Goal: Task Accomplishment & Management: Manage account settings

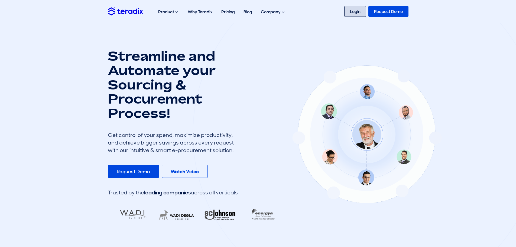
click at [353, 10] on link "Login" at bounding box center [355, 11] width 22 height 11
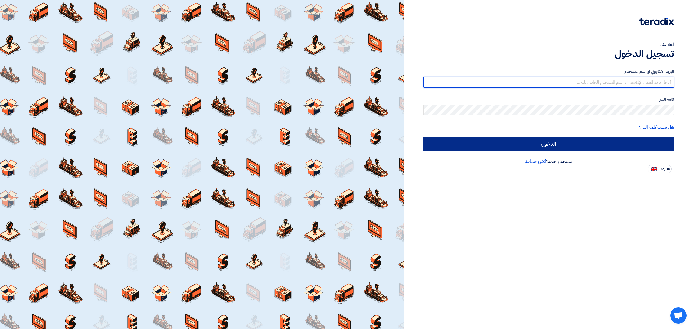
type input "[EMAIL_ADDRESS][DOMAIN_NAME]"
click at [599, 146] on input "الدخول" at bounding box center [548, 144] width 250 height 14
type input "Sign in"
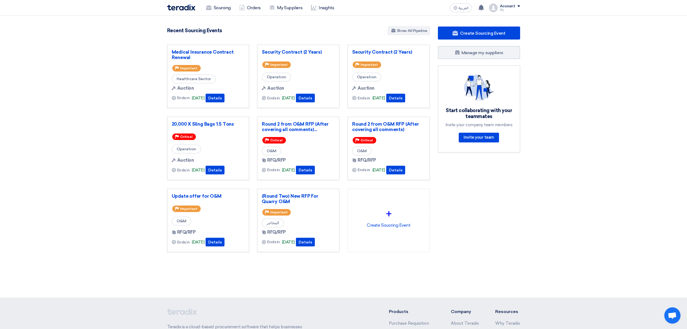
click at [517, 6] on div "Account" at bounding box center [510, 6] width 20 height 5
click at [490, 65] on link "Settings" at bounding box center [492, 64] width 48 height 6
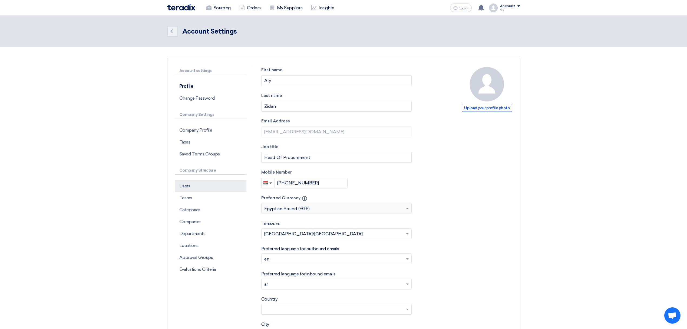
click at [190, 187] on p "Users" at bounding box center [210, 186] width 71 height 12
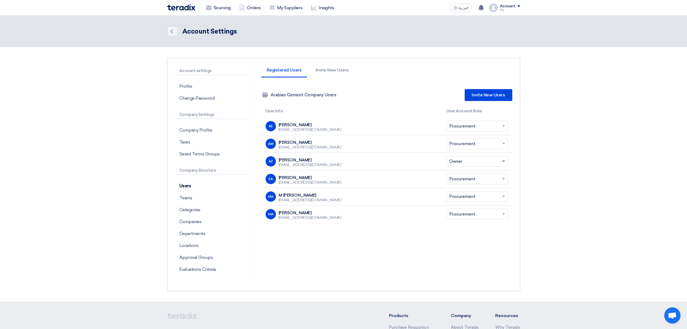
click at [503, 161] on span at bounding box center [504, 162] width 3 height 2
click at [503, 161] on span at bounding box center [504, 161] width 3 height 1
click at [502, 162] on span at bounding box center [504, 161] width 7 height 6
click at [381, 244] on div "Registered Users Invite New Users Company Team Arabian Cement Company Users Inv…" at bounding box center [386, 174] width 259 height 215
click at [290, 194] on div "M [PERSON_NAME]" at bounding box center [310, 195] width 63 height 5
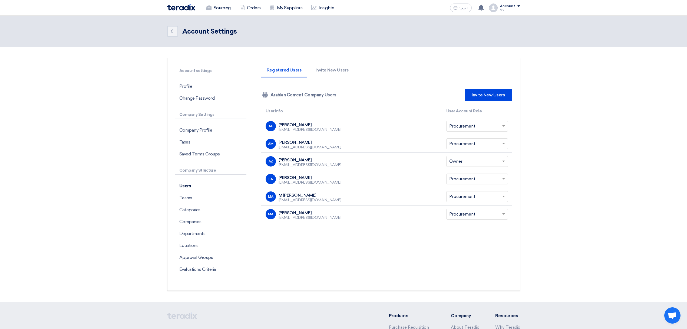
click at [298, 126] on div "[PERSON_NAME]" at bounding box center [310, 124] width 63 height 5
click at [502, 196] on span at bounding box center [504, 196] width 7 height 6
click at [462, 227] on span "Admin" at bounding box center [456, 228] width 12 height 5
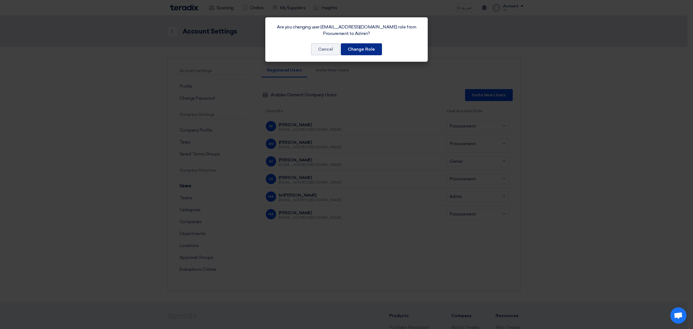
click at [358, 46] on button "Change Role" at bounding box center [361, 49] width 41 height 12
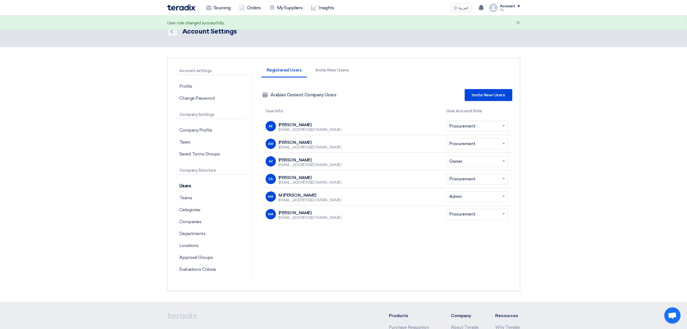
click at [502, 195] on span at bounding box center [504, 196] width 7 height 6
click at [466, 220] on div "Procurement" at bounding box center [477, 217] width 61 height 11
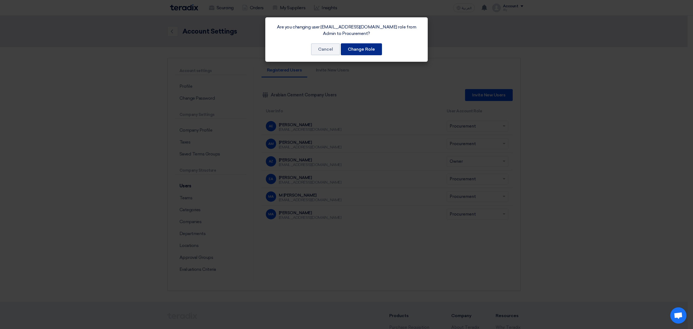
click at [358, 53] on button "Change Role" at bounding box center [361, 49] width 41 height 12
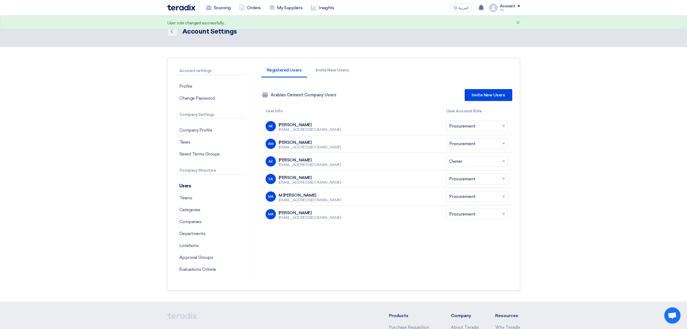
click at [499, 215] on input "text" at bounding box center [475, 214] width 50 height 9
click at [448, 244] on div "Admin" at bounding box center [477, 246] width 61 height 11
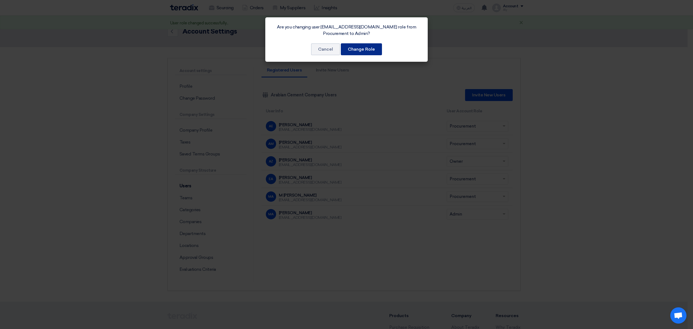
click at [368, 47] on button "Change Role" at bounding box center [361, 49] width 41 height 12
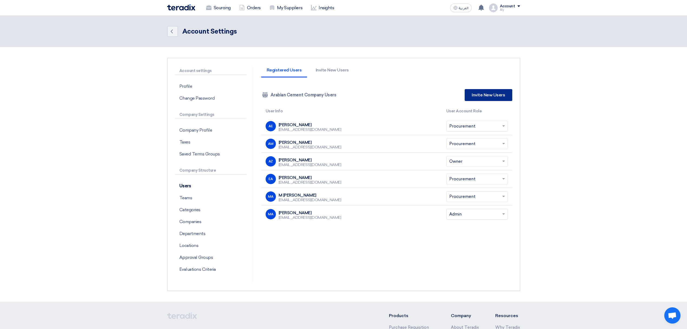
click at [490, 97] on link "Invite New Users" at bounding box center [488, 95] width 47 height 12
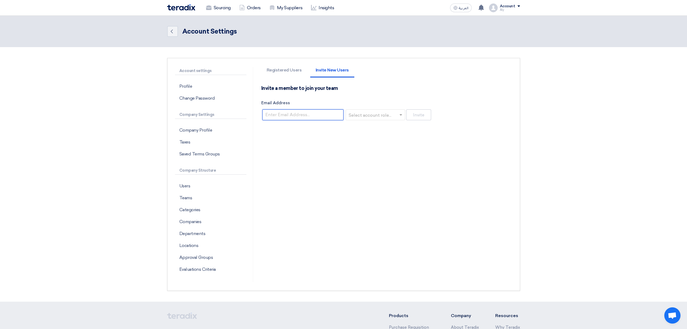
click at [300, 114] on input "Email Address" at bounding box center [303, 114] width 81 height 11
type input "h"
click at [287, 109] on input "h" at bounding box center [303, 114] width 81 height 11
paste input "[EMAIL_ADDRESS][DOMAIN_NAME]"
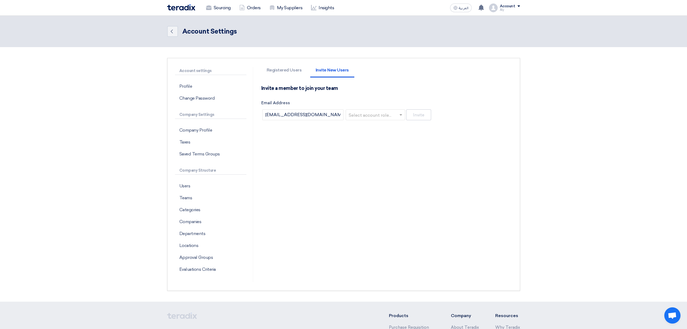
click at [365, 172] on div "Registered Users Invite New Users Invite a member to join your team Email Addre…" at bounding box center [386, 174] width 259 height 215
click at [341, 116] on input "[EMAIL_ADDRESS][DOMAIN_NAME]" at bounding box center [303, 114] width 81 height 11
type input "[EMAIL_ADDRESS][DOMAIN_NAME]"
click at [460, 228] on div "Registered Users Invite New Users Invite a member to join your team Email Addre…" at bounding box center [386, 174] width 259 height 215
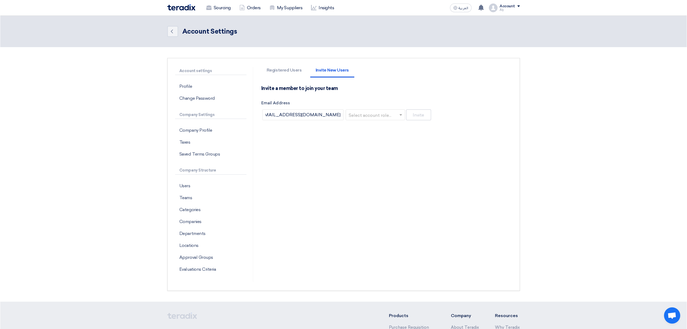
scroll to position [0, 0]
click at [390, 112] on input "text" at bounding box center [374, 115] width 48 height 9
click at [368, 137] on span "Procurement" at bounding box center [363, 136] width 27 height 5
click at [417, 112] on button "Invite" at bounding box center [419, 114] width 25 height 11
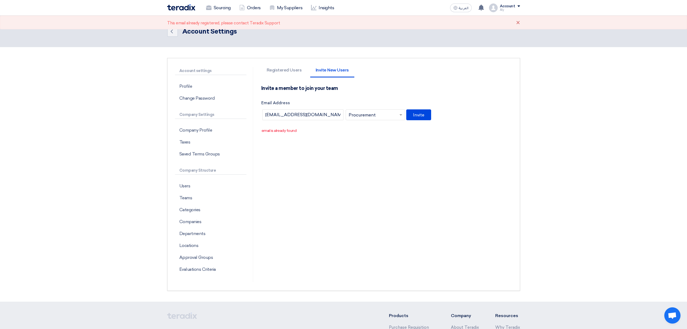
click at [282, 65] on div "Account settings Profile Change Password Company Settings Company Profile Taxes…" at bounding box center [343, 174] width 353 height 233
click at [280, 68] on li "Registered Users" at bounding box center [284, 72] width 46 height 9
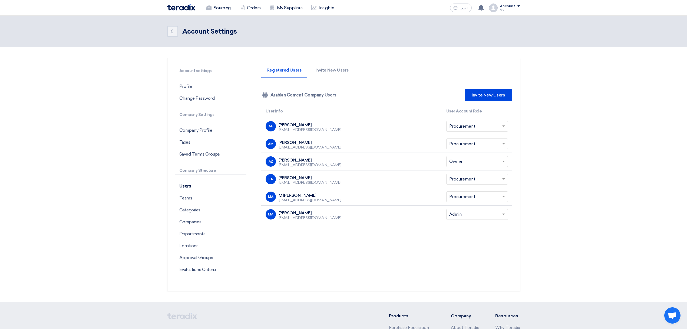
click at [330, 64] on div "Account settings Profile Change Password Company Settings Company Profile Taxes…" at bounding box center [343, 174] width 353 height 233
click at [330, 68] on li "Invite New Users" at bounding box center [332, 72] width 44 height 9
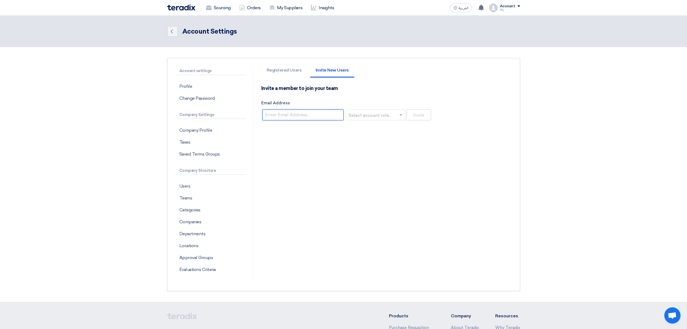
click at [302, 116] on input "Email Address" at bounding box center [303, 114] width 81 height 11
paste input "[EMAIL_ADDRESS][DOMAIN_NAME]"
click at [343, 136] on div "Registered Users Invite New Users Invite a member to join your team Email Addre…" at bounding box center [386, 174] width 259 height 215
click at [354, 119] on input "text" at bounding box center [374, 115] width 48 height 9
click at [359, 135] on span "Procurement" at bounding box center [363, 136] width 27 height 5
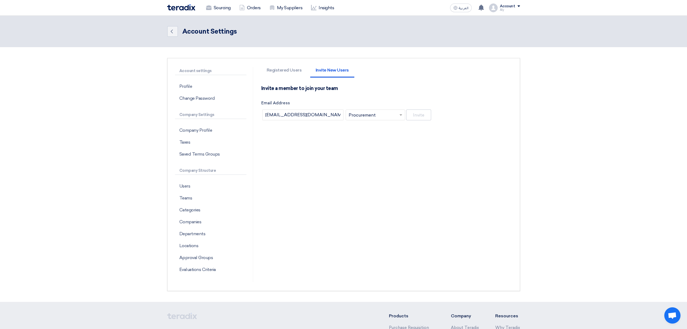
click at [379, 160] on div "Registered Users Invite New Users Invite a member to join your team Email Addre…" at bounding box center [386, 174] width 259 height 215
click at [339, 115] on input "[EMAIL_ADDRESS][DOMAIN_NAME]" at bounding box center [303, 114] width 81 height 11
type input "[EMAIL_ADDRESS][DOMAIN_NAME]"
click at [425, 117] on button "Invite" at bounding box center [419, 114] width 25 height 11
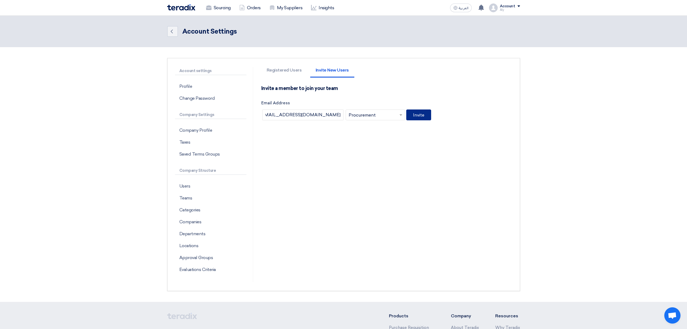
scroll to position [0, 0]
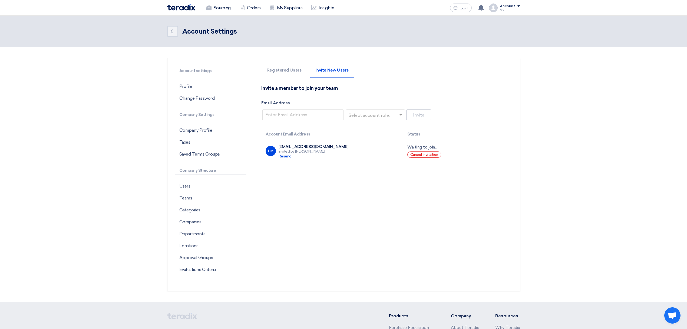
click at [390, 197] on div "Registered Users Invite New Users Invite a member to join your team Email Addre…" at bounding box center [386, 174] width 259 height 215
click at [291, 72] on li "Registered Users" at bounding box center [284, 72] width 46 height 9
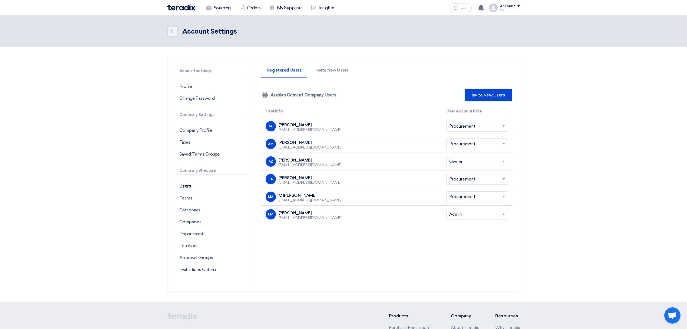
click at [462, 181] on input "text" at bounding box center [475, 179] width 50 height 9
click at [459, 213] on span "Admin" at bounding box center [456, 210] width 12 height 5
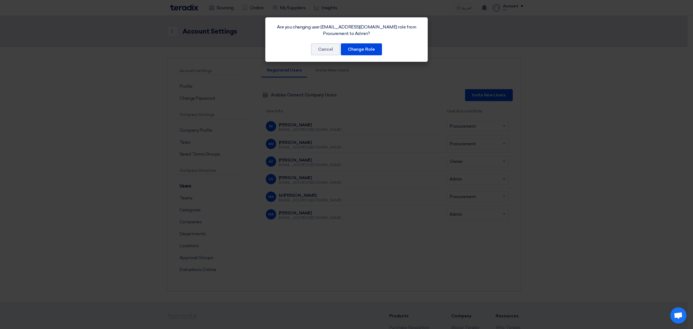
click at [348, 55] on div "Are you changing user [EMAIL_ADDRESS][DOMAIN_NAME] role from Procurement to Adm…" at bounding box center [346, 39] width 162 height 44
click at [350, 52] on button "Change Role" at bounding box center [361, 49] width 41 height 12
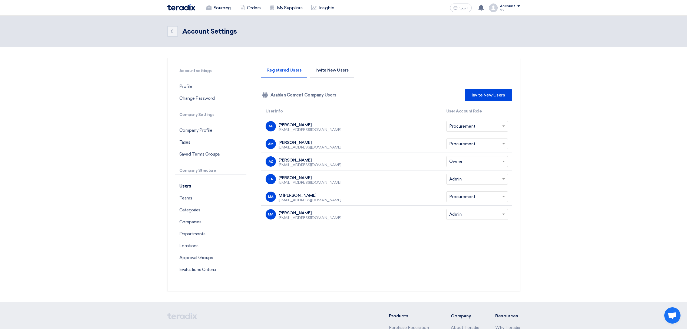
click at [324, 68] on li "Invite New Users" at bounding box center [332, 72] width 44 height 9
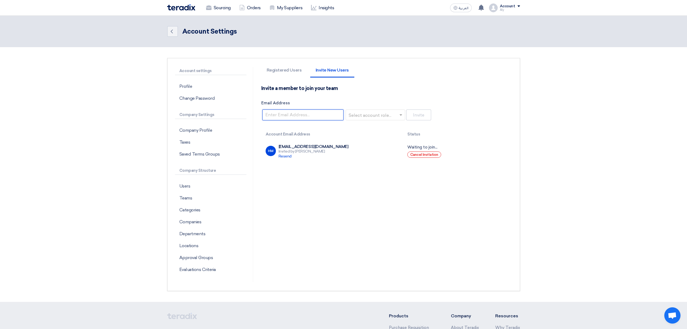
click at [294, 117] on input "Email Address" at bounding box center [303, 114] width 81 height 11
paste input "[EMAIL_ADDRESS][DOMAIN_NAME]"
type input "[EMAIL_ADDRESS][DOMAIN_NAME]"
click at [376, 117] on input "text" at bounding box center [374, 115] width 48 height 9
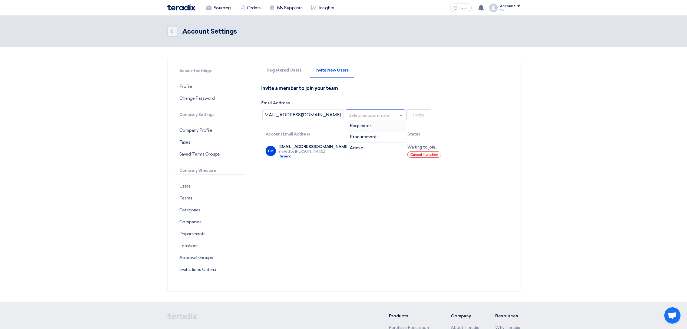
scroll to position [0, 0]
click at [361, 173] on div "Registered Users Invite New Users Invite a member to join your team Email Addre…" at bounding box center [386, 174] width 259 height 215
click at [365, 114] on input "text" at bounding box center [374, 115] width 48 height 9
click at [379, 182] on div "Registered Users Invite New Users Invite a member to join your team Email Addre…" at bounding box center [386, 174] width 259 height 215
click at [363, 114] on input "text" at bounding box center [374, 115] width 48 height 9
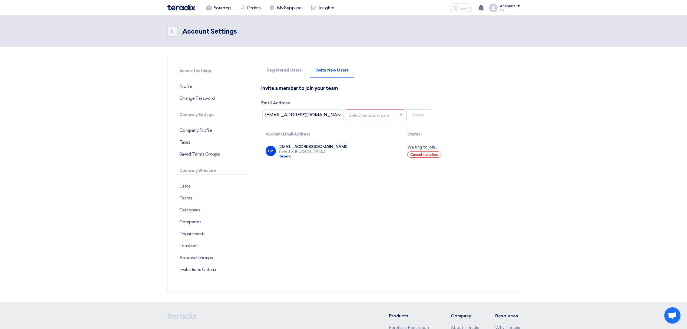
click at [361, 163] on div "Registered Users Invite New Users Invite a member to join your team Email Addre…" at bounding box center [386, 174] width 259 height 215
click at [383, 118] on input "text" at bounding box center [374, 115] width 48 height 9
click at [361, 147] on span "Admin" at bounding box center [357, 147] width 14 height 5
click at [417, 114] on button "Invite" at bounding box center [419, 114] width 25 height 11
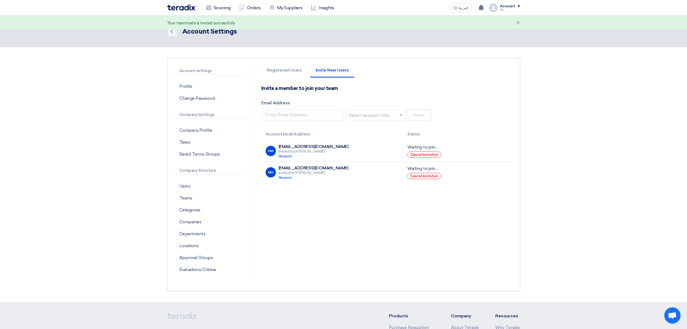
drag, startPoint x: 391, startPoint y: 208, endPoint x: 360, endPoint y: 190, distance: 36.4
click at [391, 208] on div "Registered Users Invite New Users Invite a member to join your team Email Addre…" at bounding box center [386, 174] width 259 height 215
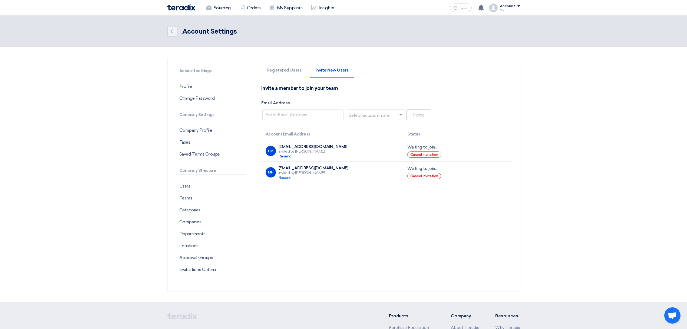
click at [349, 222] on div "Registered Users Invite New Users Invite a member to join your team Email Addre…" at bounding box center [386, 174] width 259 height 215
click at [411, 178] on button "Cancel Invitation" at bounding box center [425, 176] width 34 height 6
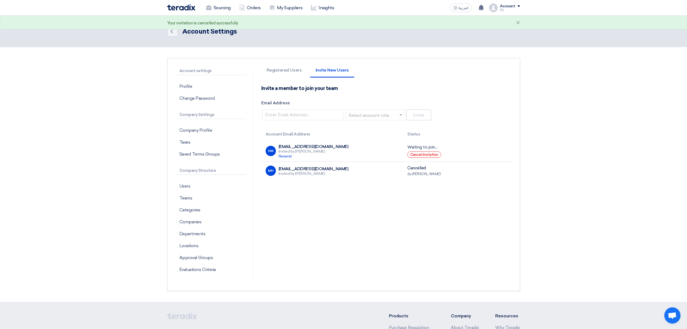
click at [302, 218] on div "Registered Users Invite New Users Invite a member to join your team Email Addre…" at bounding box center [386, 174] width 259 height 215
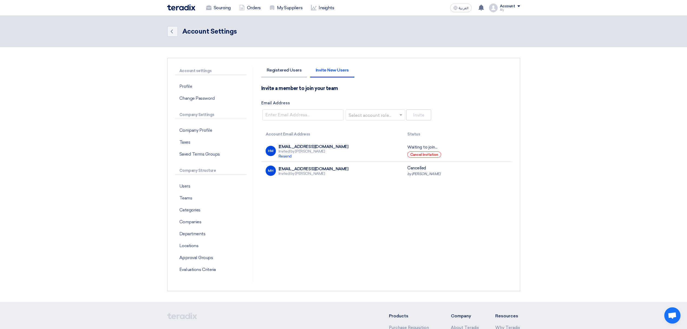
click at [289, 68] on li "Registered Users" at bounding box center [284, 72] width 46 height 9
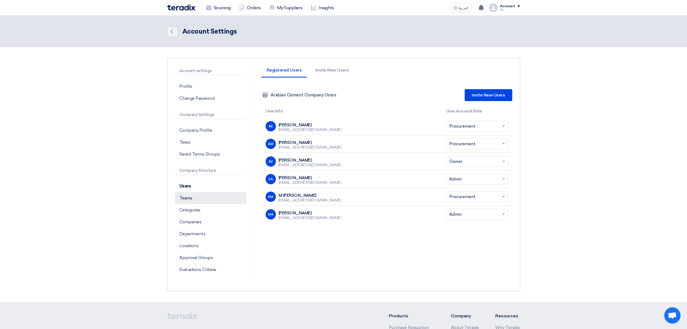
click at [195, 198] on p "Teams" at bounding box center [210, 198] width 71 height 12
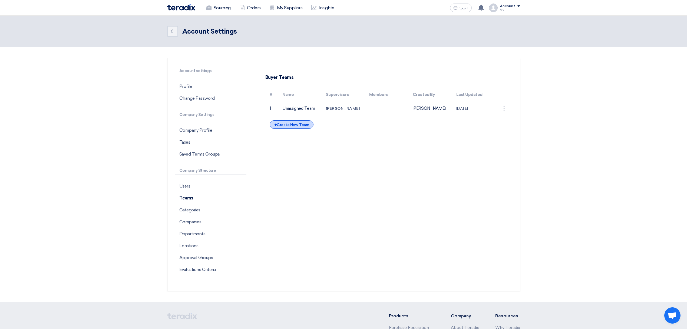
click at [299, 127] on div "+ Create New Team" at bounding box center [292, 124] width 44 height 8
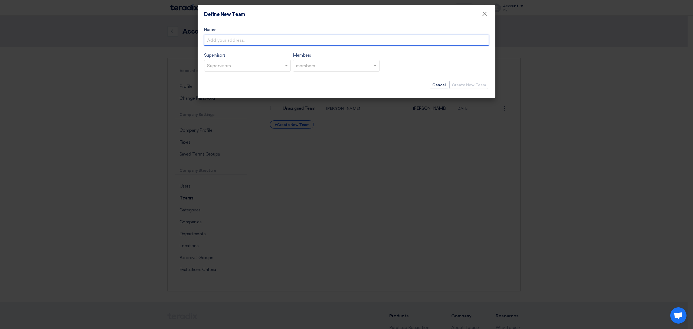
click at [253, 44] on input "Name" at bounding box center [346, 40] width 285 height 11
type input "MRO"
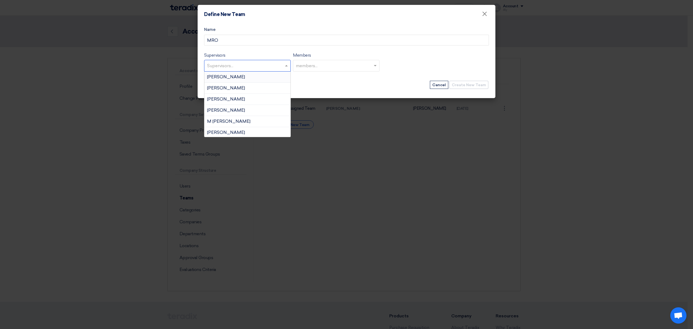
click at [242, 66] on input "text" at bounding box center [248, 66] width 82 height 9
click at [231, 131] on span "[PERSON_NAME]" at bounding box center [226, 132] width 38 height 5
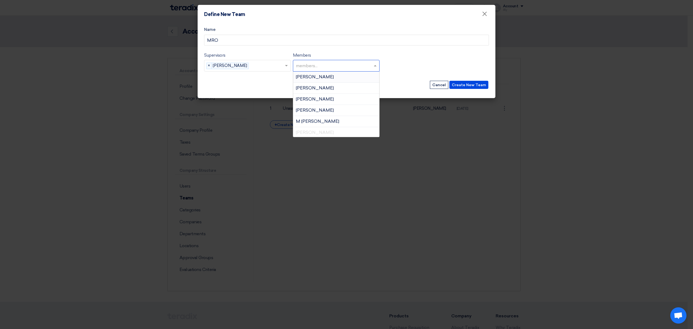
click at [311, 63] on input "text" at bounding box center [337, 66] width 82 height 9
click at [319, 77] on span "[PERSON_NAME]" at bounding box center [315, 76] width 38 height 5
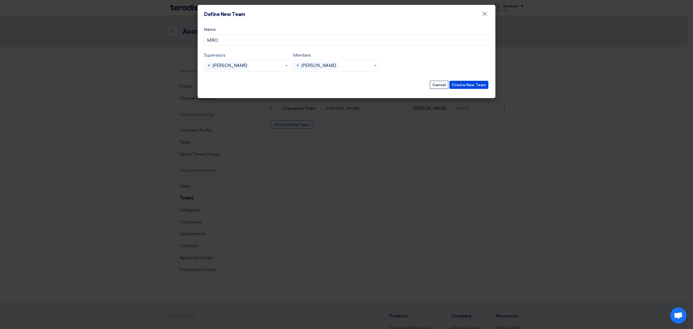
click at [376, 67] on span at bounding box center [375, 65] width 7 height 6
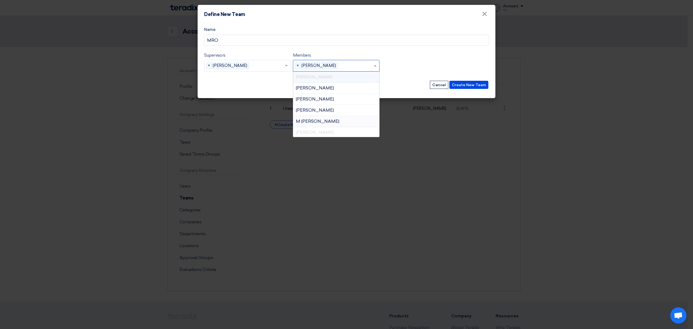
click at [316, 121] on span "M [PERSON_NAME]" at bounding box center [317, 121] width 43 height 5
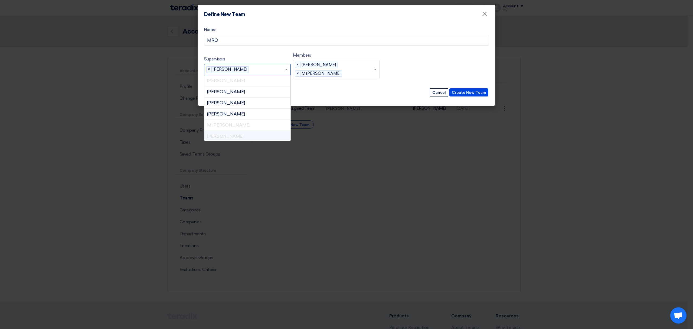
click at [286, 71] on span at bounding box center [287, 69] width 7 height 6
click at [304, 95] on div "Create New Team Cancel" at bounding box center [346, 92] width 285 height 9
click at [283, 70] on input "text" at bounding box center [268, 70] width 34 height 9
click at [324, 83] on div "Supervisors Supervisors... × [PERSON_NAME] × [PERSON_NAME] [PERSON_NAME] [PERSO…" at bounding box center [346, 67] width 285 height 31
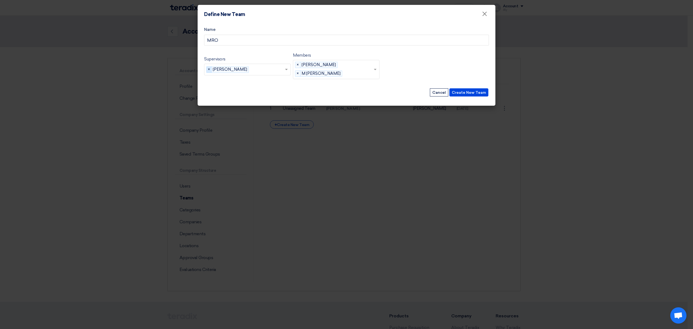
click at [208, 70] on span "×" at bounding box center [209, 70] width 5 height 6
click at [441, 93] on button "Cancel" at bounding box center [439, 92] width 18 height 8
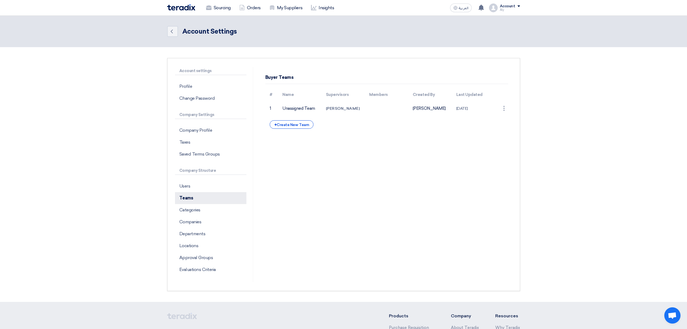
click at [186, 198] on p "Teams" at bounding box center [210, 198] width 71 height 12
click at [295, 126] on div "+ Create New Team" at bounding box center [292, 124] width 44 height 8
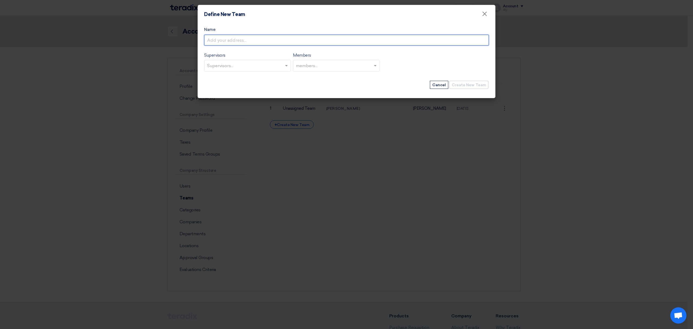
click at [263, 38] on input "Name" at bounding box center [346, 40] width 285 height 11
type input "trial"
click at [251, 66] on input "text" at bounding box center [248, 66] width 82 height 9
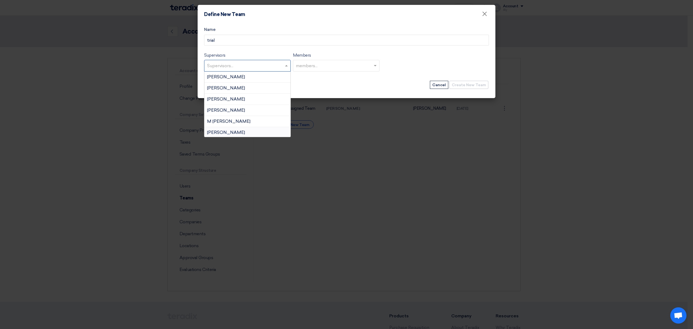
click at [227, 131] on span "[PERSON_NAME]" at bounding box center [226, 132] width 38 height 5
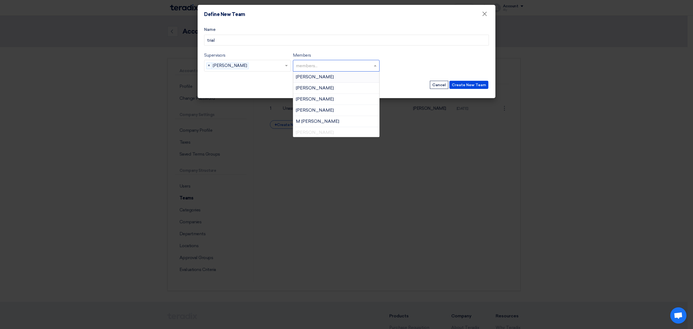
click at [305, 64] on input "text" at bounding box center [337, 66] width 82 height 9
click at [313, 78] on span "[PERSON_NAME]" at bounding box center [315, 76] width 38 height 5
click at [373, 66] on input "text" at bounding box center [357, 66] width 34 height 9
click at [316, 90] on span "[PERSON_NAME]" at bounding box center [315, 87] width 38 height 5
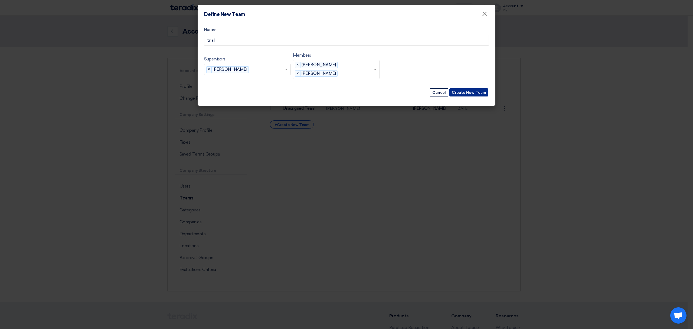
click at [466, 93] on button "Create New Team" at bounding box center [468, 92] width 39 height 8
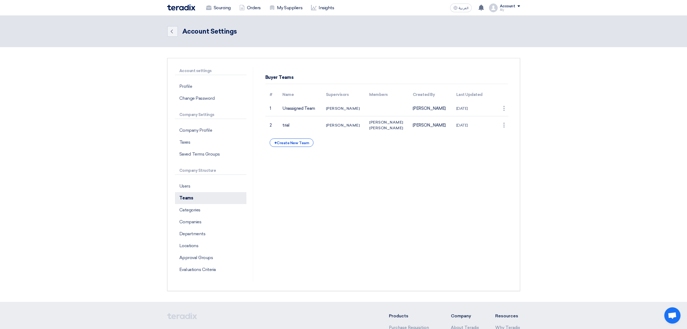
click at [193, 201] on p "Teams" at bounding box center [210, 198] width 71 height 12
click at [216, 211] on p "Categories" at bounding box center [210, 210] width 71 height 12
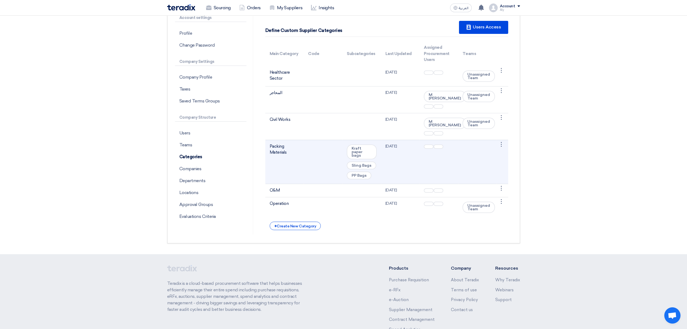
scroll to position [36, 0]
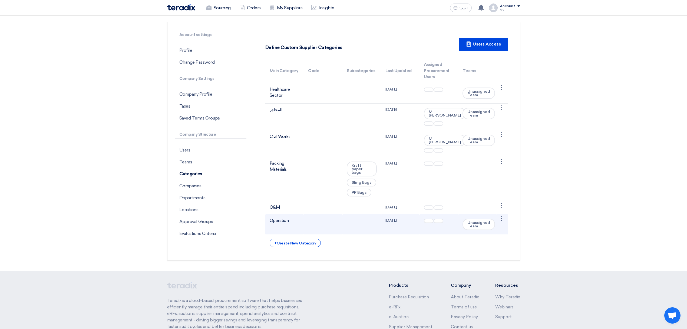
click at [289, 216] on td "Operation" at bounding box center [285, 224] width 39 height 20
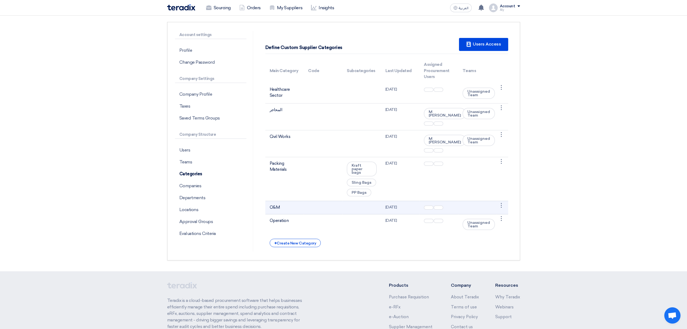
click at [284, 201] on td "O&M" at bounding box center [285, 207] width 39 height 13
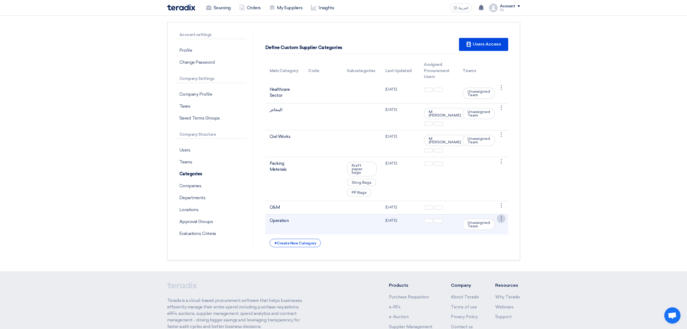
click at [501, 214] on div "⋮" at bounding box center [501, 218] width 9 height 9
click at [488, 225] on link "Edit Category" at bounding box center [487, 229] width 35 height 8
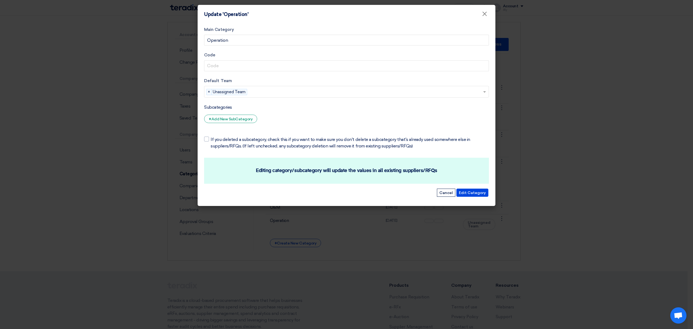
click at [256, 94] on input "text" at bounding box center [365, 92] width 233 height 9
click at [207, 93] on span "×" at bounding box center [209, 92] width 5 height 6
click at [212, 93] on input "text" at bounding box center [347, 92] width 280 height 9
click at [226, 115] on div "trial" at bounding box center [346, 114] width 284 height 11
click at [208, 140] on div at bounding box center [206, 138] width 5 height 5
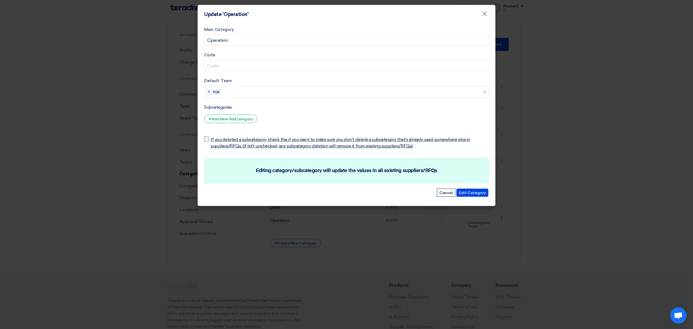
click at [211, 139] on input "If you deleted a subcategory, check this if you want to make sure you don't del…" at bounding box center [213, 138] width 4 height 4
checkbox input "true"
click at [473, 193] on button "Edit Category" at bounding box center [472, 192] width 32 height 8
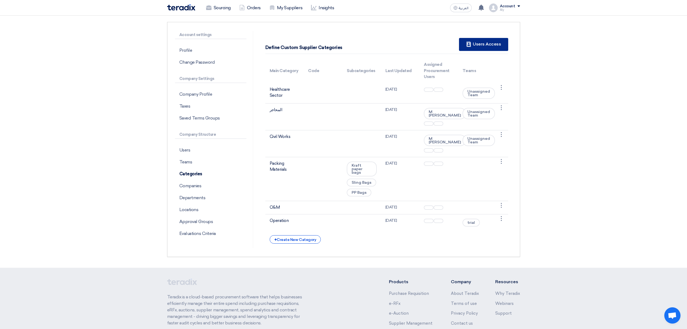
click at [480, 40] on div "New Supplier Users Access" at bounding box center [483, 44] width 49 height 13
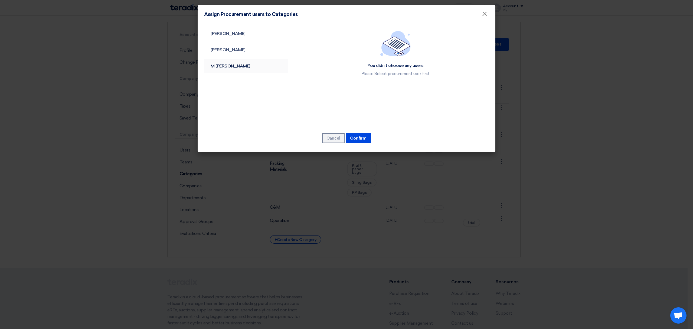
drag, startPoint x: 237, startPoint y: 39, endPoint x: 225, endPoint y: 68, distance: 31.7
click at [225, 68] on ul "[PERSON_NAME] [PERSON_NAME] [PERSON_NAME]" at bounding box center [246, 50] width 84 height 47
click at [225, 68] on link "M [PERSON_NAME]" at bounding box center [246, 66] width 84 height 14
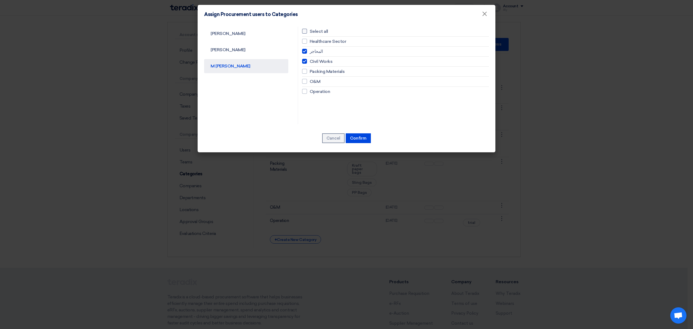
click at [307, 31] on label "Select all" at bounding box center [395, 31] width 187 height 6
click at [310, 31] on input "Select all" at bounding box center [312, 32] width 4 height 4
checkbox input "true"
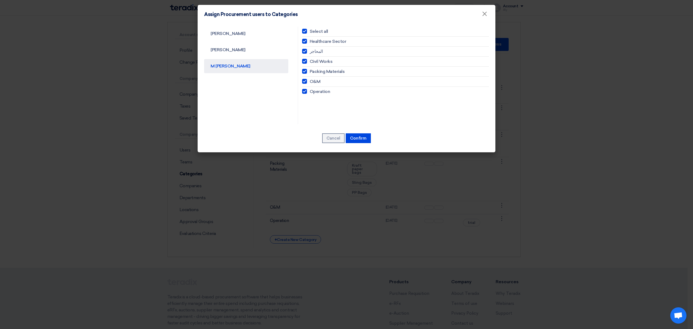
checkbox input "true"
click at [353, 137] on button "Confirm" at bounding box center [358, 138] width 25 height 10
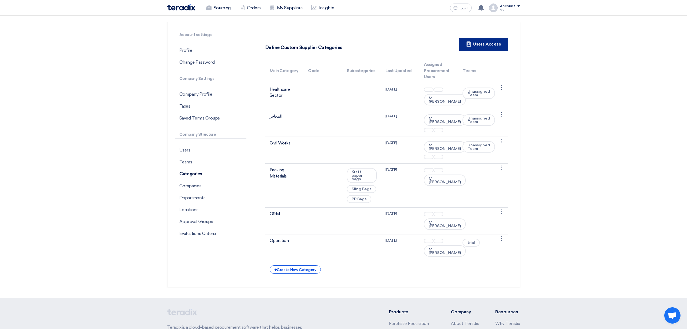
click at [484, 45] on div "New Supplier Users Access" at bounding box center [483, 44] width 49 height 13
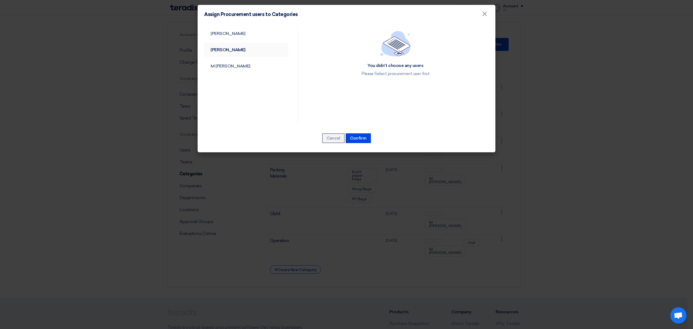
click at [232, 49] on link "[PERSON_NAME]" at bounding box center [246, 50] width 84 height 14
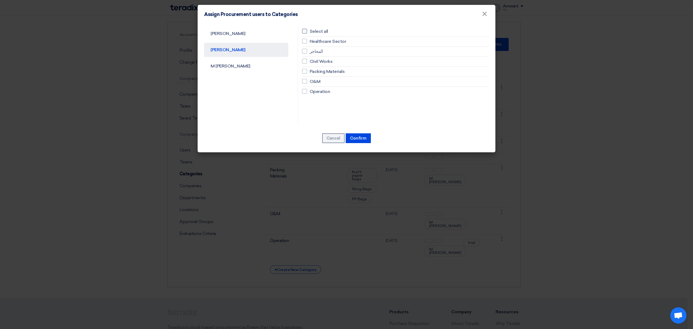
click at [306, 31] on div at bounding box center [304, 31] width 5 height 5
click at [310, 31] on input "Select all" at bounding box center [312, 32] width 4 height 4
checkbox input "true"
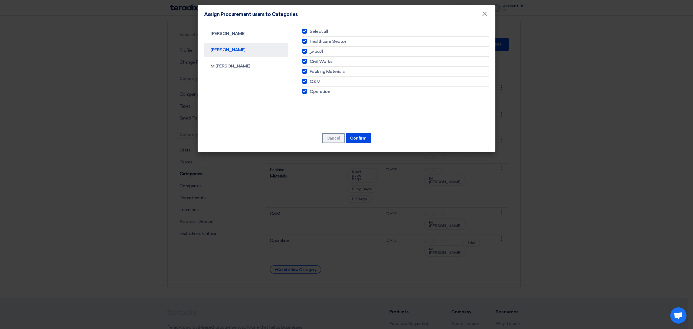
checkbox input "true"
click at [356, 138] on button "Confirm" at bounding box center [358, 138] width 25 height 10
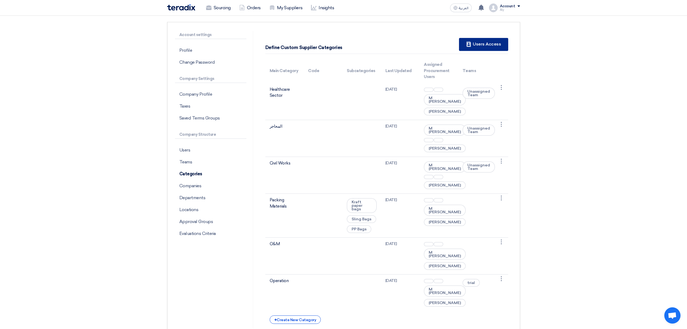
click at [482, 41] on div "New Supplier Users Access" at bounding box center [483, 44] width 49 height 13
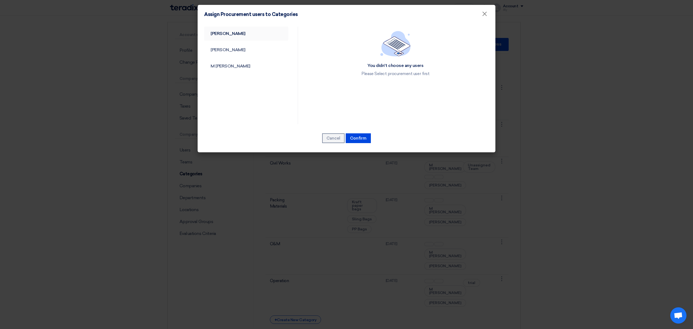
click at [254, 31] on link "[PERSON_NAME]" at bounding box center [246, 34] width 84 height 14
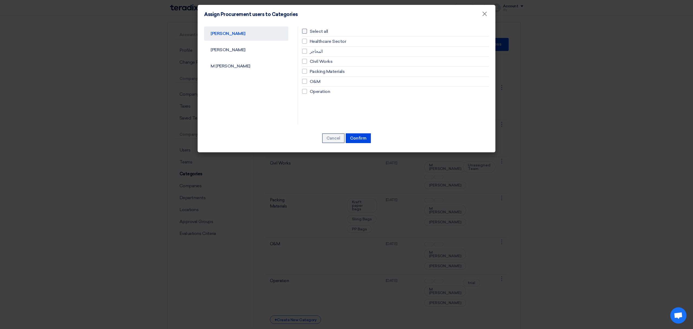
click at [302, 32] on div at bounding box center [304, 31] width 5 height 5
click at [310, 32] on input "Select all" at bounding box center [312, 32] width 4 height 4
checkbox input "true"
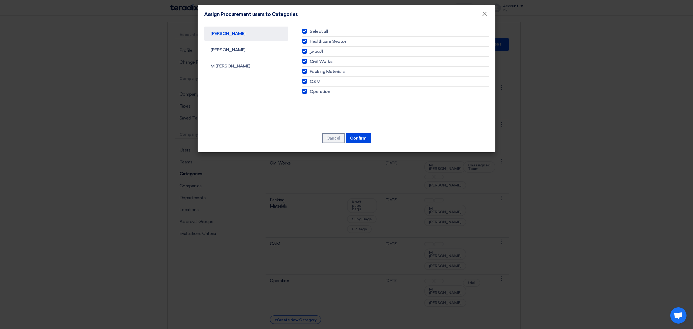
checkbox input "true"
click at [355, 139] on button "Confirm" at bounding box center [358, 138] width 25 height 10
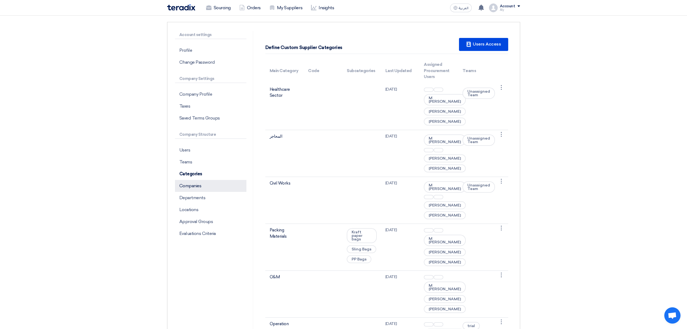
click at [181, 188] on p "Companies" at bounding box center [210, 186] width 71 height 12
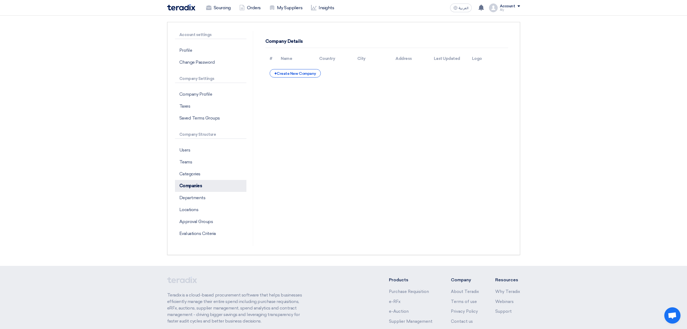
click at [181, 188] on p "Companies" at bounding box center [210, 186] width 71 height 12
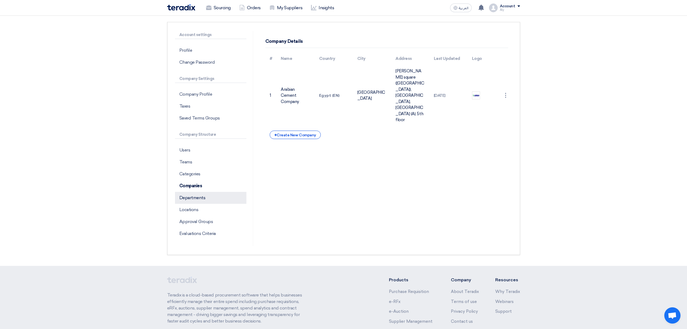
click at [196, 195] on p "Departments" at bounding box center [210, 198] width 71 height 12
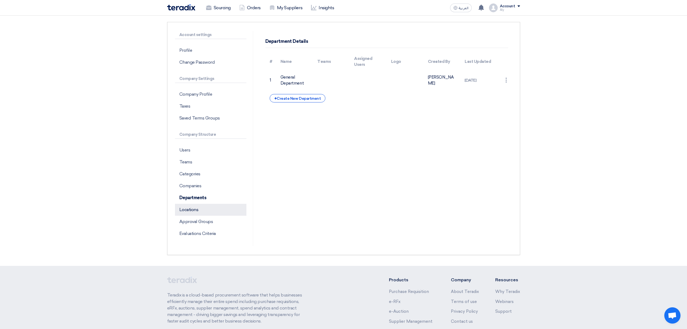
click at [186, 208] on p "Locations" at bounding box center [210, 210] width 71 height 12
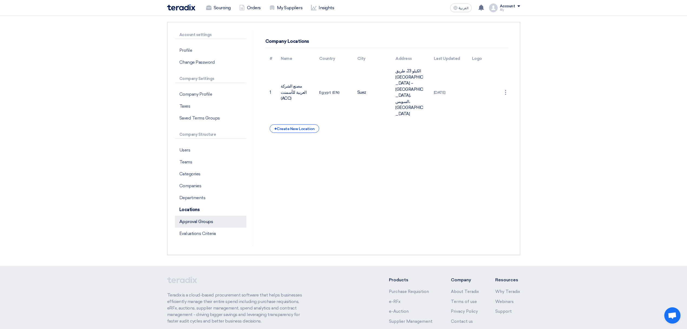
click at [207, 220] on p "Approval Groups" at bounding box center [210, 221] width 71 height 12
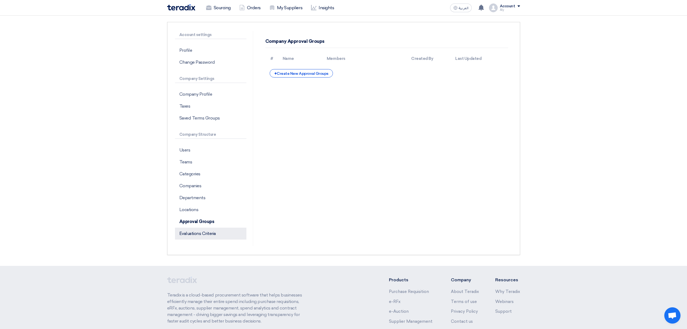
click at [200, 235] on p "Evaluations Criteria" at bounding box center [210, 233] width 71 height 12
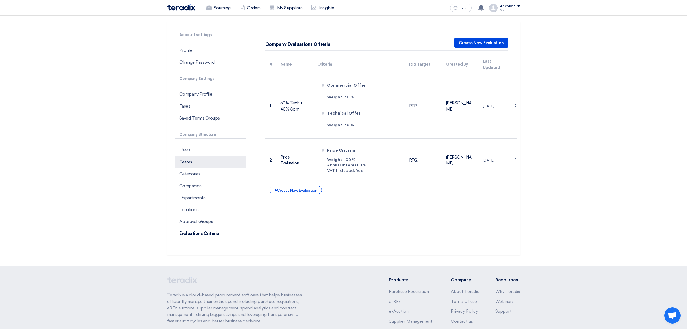
click at [207, 166] on p "Teams" at bounding box center [210, 162] width 71 height 12
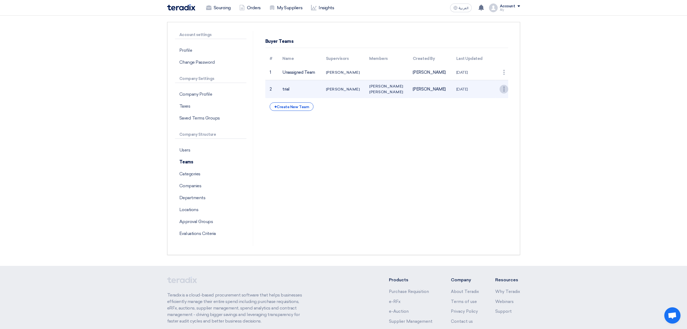
click at [503, 93] on div "⋮" at bounding box center [504, 89] width 9 height 9
click at [489, 103] on link "Edit Team" at bounding box center [495, 99] width 28 height 8
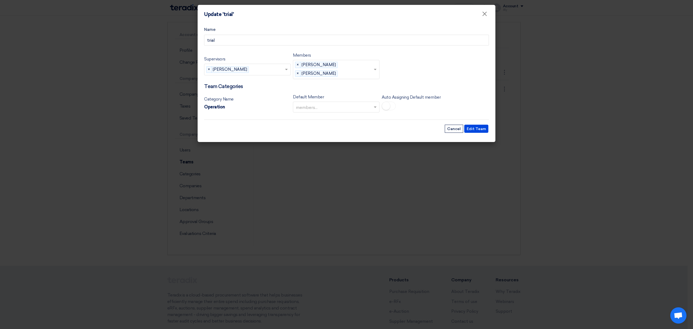
click at [136, 181] on modal-container "Update 'trial' × Name trial Supervisors Supervisors... × [PERSON_NAME] × Member…" at bounding box center [346, 164] width 693 height 329
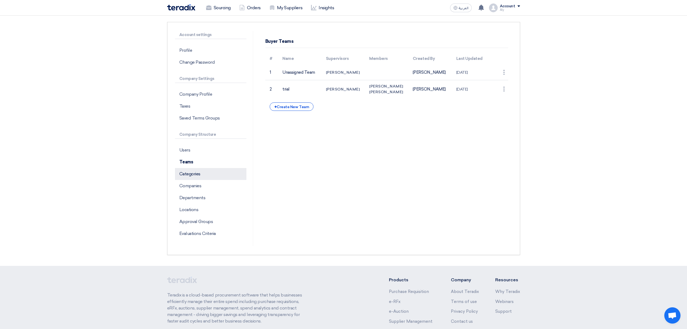
click at [187, 176] on p "Categories" at bounding box center [210, 174] width 71 height 12
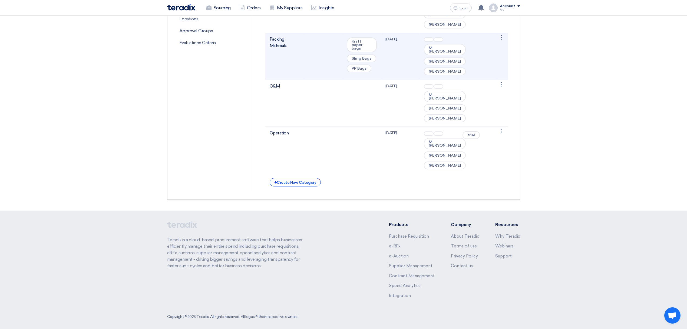
scroll to position [227, 0]
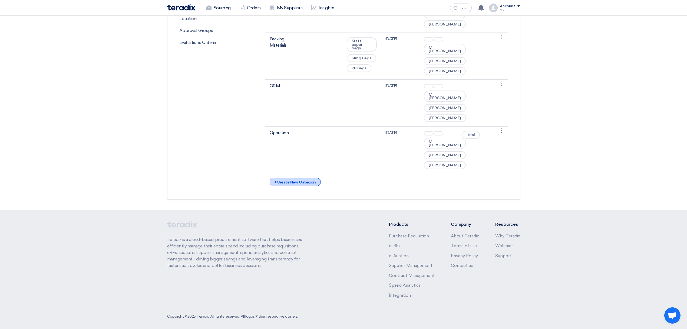
click at [285, 186] on div "+ Create New Category" at bounding box center [295, 182] width 51 height 8
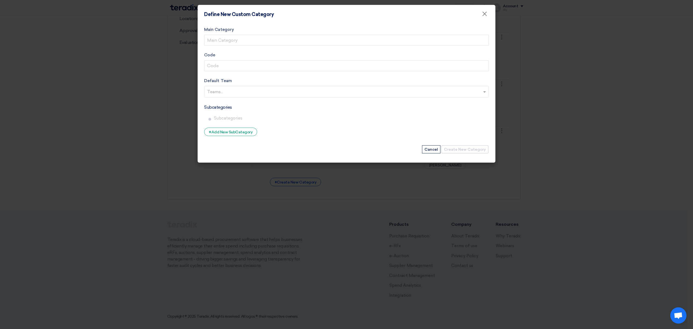
click at [103, 224] on modal-container "Define New Custom Category × Main Category Code Default Team Teams... Subcatego…" at bounding box center [346, 164] width 693 height 329
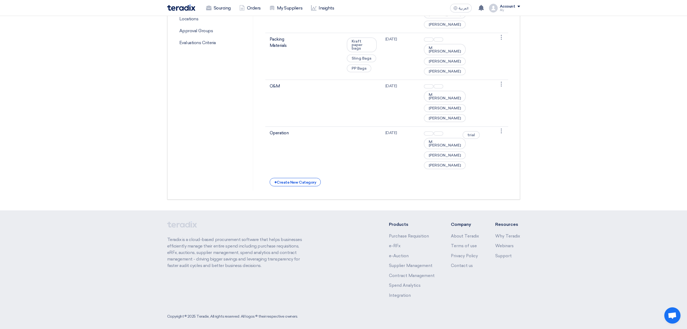
scroll to position [0, 0]
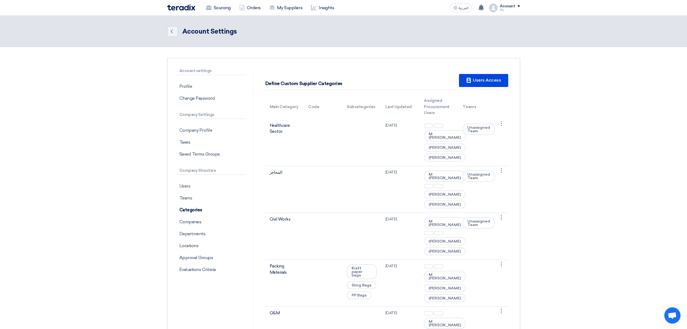
click at [185, 7] on img at bounding box center [181, 7] width 28 height 6
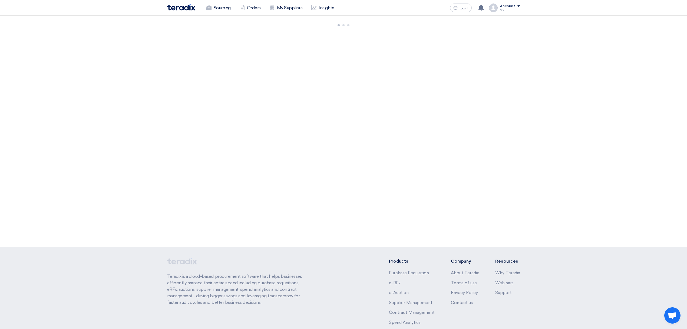
click at [175, 9] on img at bounding box center [181, 7] width 28 height 6
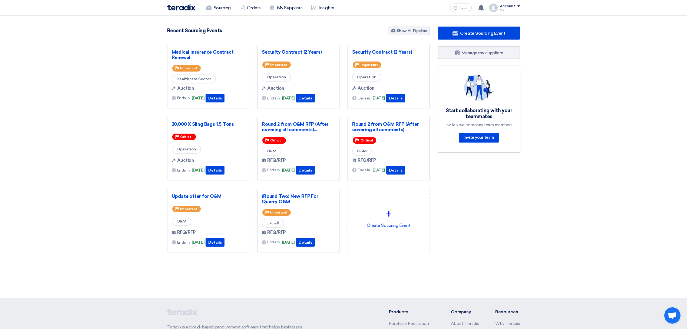
click at [515, 8] on div "Account" at bounding box center [507, 6] width 15 height 5
click at [495, 66] on link "Settings" at bounding box center [492, 64] width 48 height 6
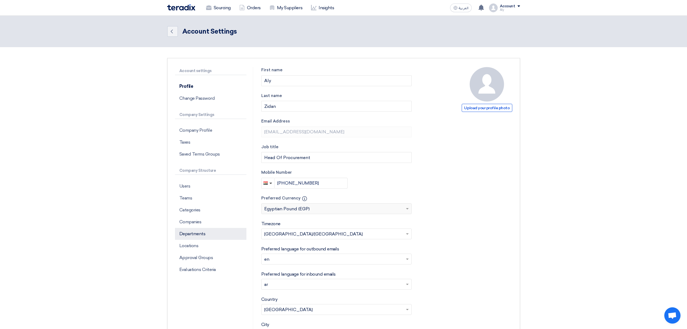
click at [217, 233] on p "Departments" at bounding box center [210, 234] width 71 height 12
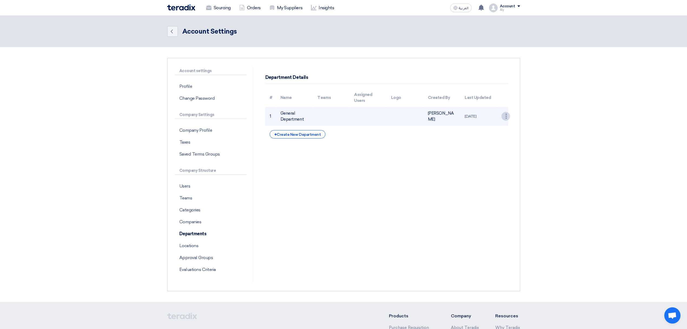
click at [507, 115] on div "⋮" at bounding box center [506, 116] width 9 height 9
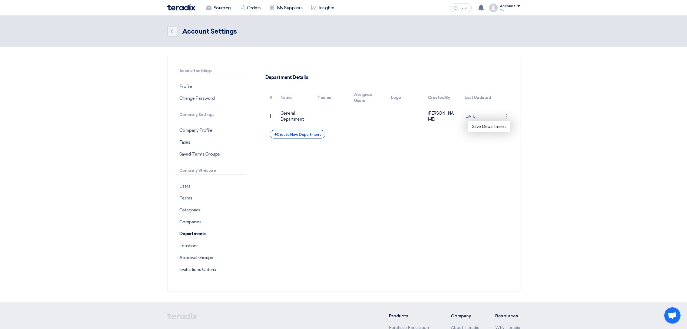
click at [389, 161] on div "Department Details # Name Teams Assigned Users Logo Created By Last Updated 1 G…" at bounding box center [386, 174] width 259 height 215
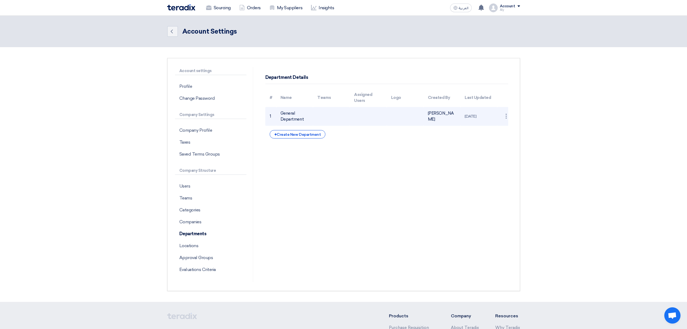
click at [294, 118] on td "General Department" at bounding box center [294, 116] width 37 height 19
click at [505, 116] on div "⋮" at bounding box center [506, 116] width 9 height 9
click at [482, 127] on link "Save Department" at bounding box center [489, 126] width 42 height 8
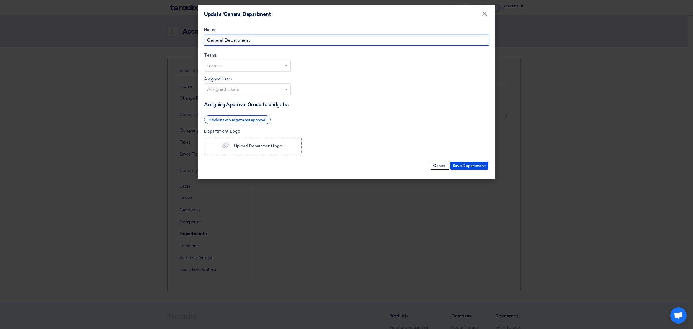
click at [212, 45] on input "General Department" at bounding box center [346, 40] width 285 height 11
click at [222, 36] on input "General Department" at bounding box center [346, 40] width 285 height 11
type input "Procurement Department"
click at [461, 163] on button "Save Department" at bounding box center [469, 165] width 38 height 8
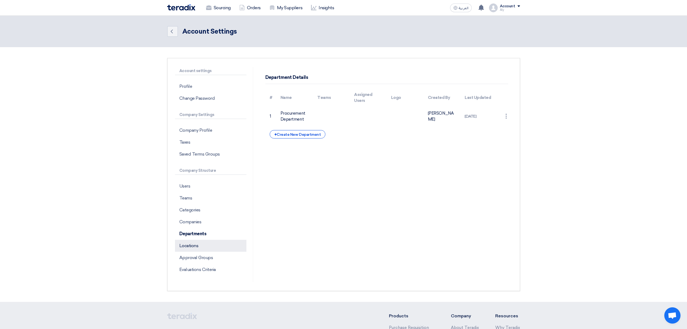
click at [215, 246] on p "Locations" at bounding box center [210, 246] width 71 height 12
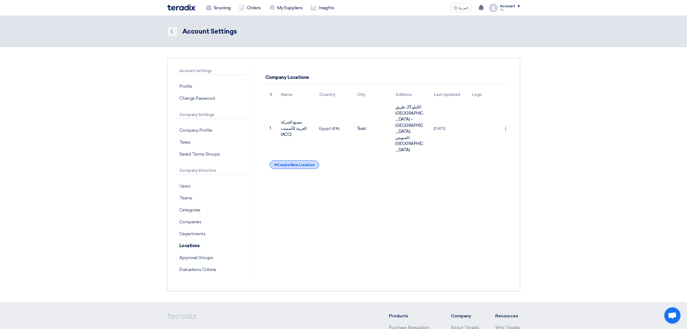
click at [298, 160] on div "+ Create New Location" at bounding box center [295, 164] width 50 height 8
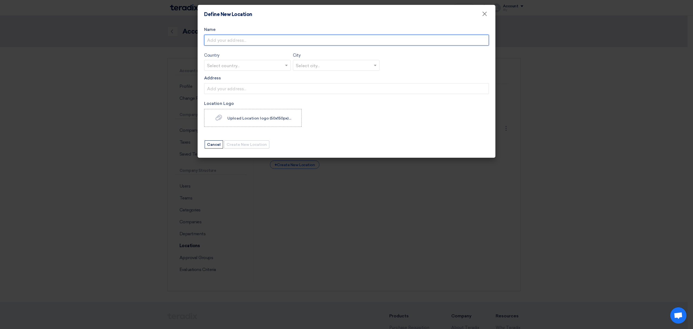
click at [261, 37] on input "Name" at bounding box center [346, 40] width 285 height 11
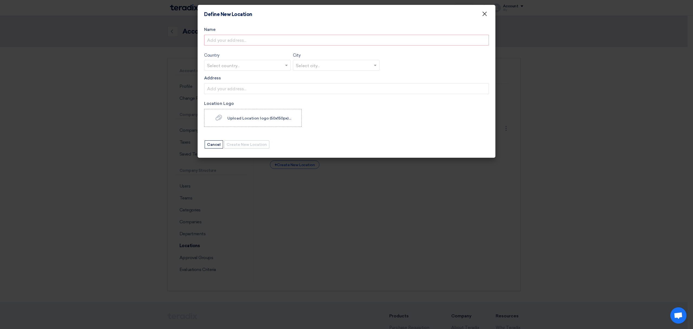
click at [486, 15] on span "×" at bounding box center [484, 15] width 5 height 11
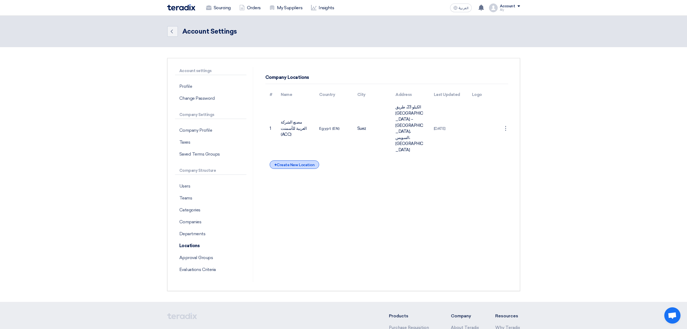
click at [315, 160] on div "+ Create New Location" at bounding box center [295, 164] width 50 height 8
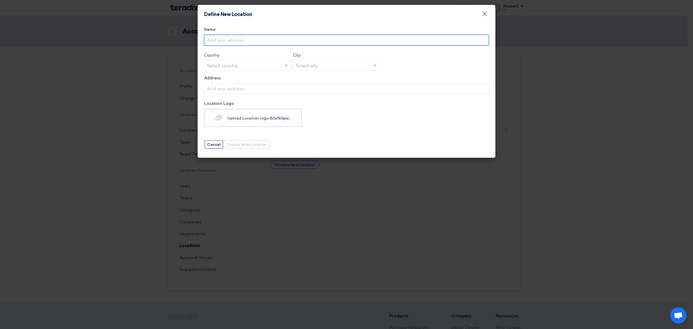
click at [251, 43] on input "Name" at bounding box center [346, 40] width 285 height 11
type input "HQ ACC"
click at [228, 64] on input "text" at bounding box center [244, 65] width 75 height 9
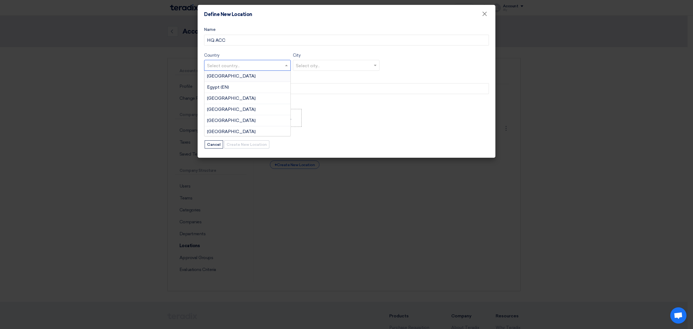
click at [216, 75] on span "[GEOGRAPHIC_DATA]" at bounding box center [231, 75] width 48 height 5
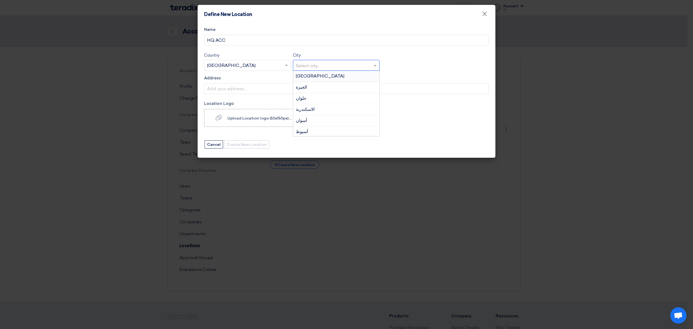
click at [327, 64] on input "text" at bounding box center [333, 65] width 75 height 9
click at [308, 76] on div "[GEOGRAPHIC_DATA]" at bounding box center [336, 76] width 86 height 11
click at [233, 90] on input "Address" at bounding box center [346, 88] width 285 height 11
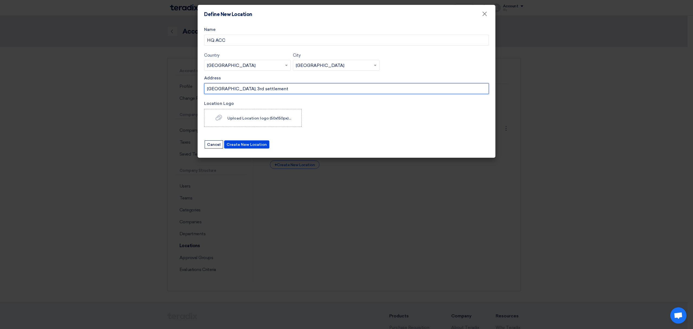
click at [258, 91] on input "[GEOGRAPHIC_DATA], 3rd settlement" at bounding box center [346, 88] width 285 height 11
click at [287, 89] on input "[GEOGRAPHIC_DATA], 3rd settlement" at bounding box center [346, 88] width 285 height 11
click at [296, 88] on input "[GEOGRAPHIC_DATA], [GEOGRAPHIC_DATA] , [GEOGRAPHIC_DATA], Building A, 5th floor" at bounding box center [346, 88] width 285 height 11
type input "[GEOGRAPHIC_DATA], [GEOGRAPHIC_DATA] , [GEOGRAPHIC_DATA] A, 5th floor"
click at [238, 144] on button "Create New Location" at bounding box center [246, 144] width 45 height 8
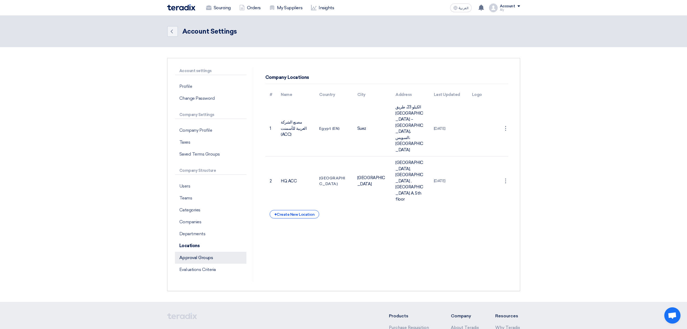
click at [198, 258] on p "Approval Groups" at bounding box center [210, 257] width 71 height 12
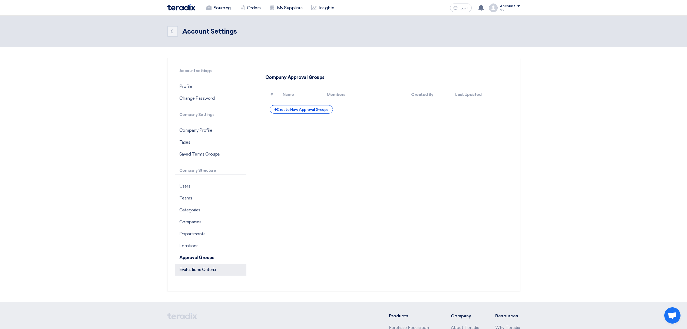
click at [192, 272] on p "Evaluations Criteria" at bounding box center [210, 269] width 71 height 12
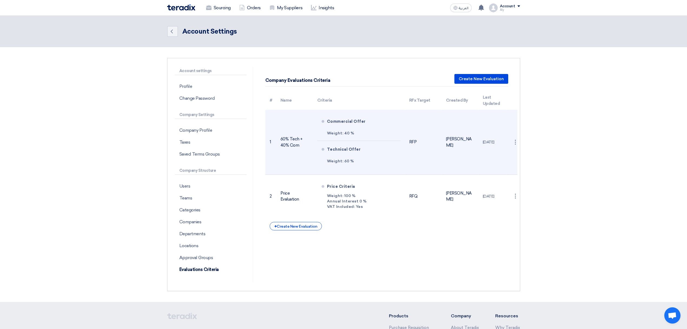
click at [427, 135] on td "RFP" at bounding box center [423, 142] width 37 height 65
click at [518, 142] on div "⋮" at bounding box center [515, 142] width 9 height 9
click at [499, 152] on link "Edit Evaluation" at bounding box center [501, 152] width 37 height 8
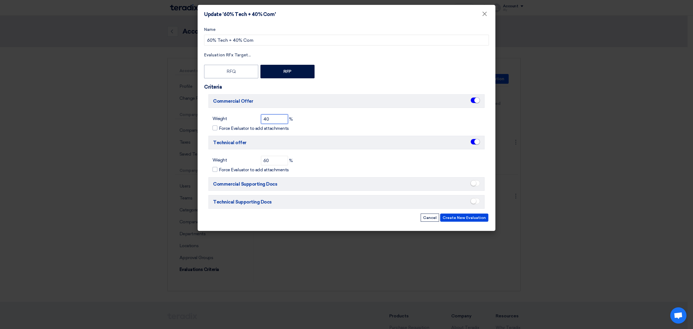
drag, startPoint x: 257, startPoint y: 119, endPoint x: 250, endPoint y: 117, distance: 7.2
click at [250, 117] on div "Weight 40 %" at bounding box center [252, 118] width 80 height 9
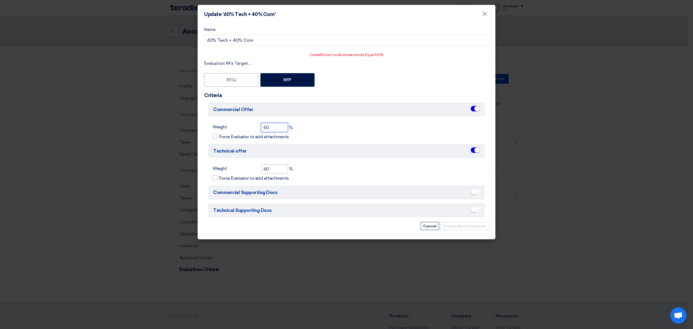
type input "50"
drag, startPoint x: 272, startPoint y: 170, endPoint x: 227, endPoint y: 176, distance: 45.6
click at [228, 176] on div "Weight 60 % Force Evaluator to add attachments" at bounding box center [346, 172] width 276 height 17
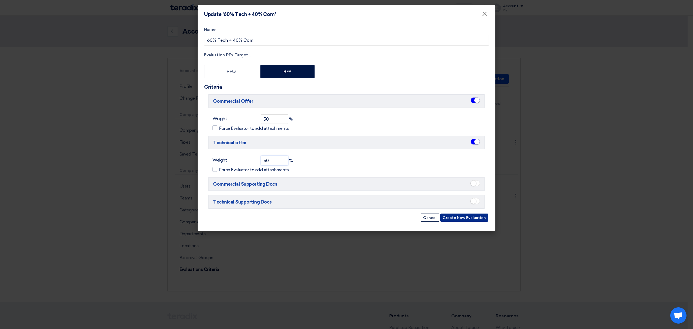
type input "50"
drag, startPoint x: 469, startPoint y: 221, endPoint x: 468, endPoint y: 217, distance: 4.2
click at [468, 217] on button "Create New Evaluation" at bounding box center [464, 217] width 48 height 8
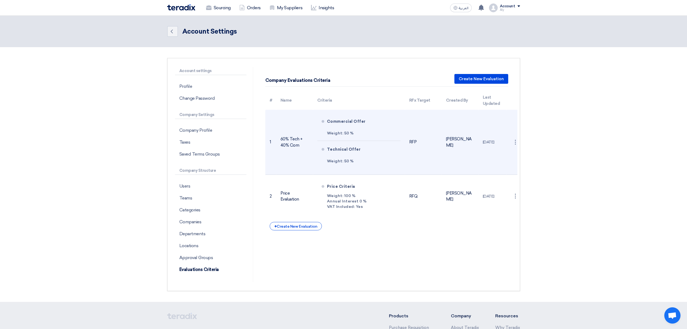
click at [310, 131] on td "60% Tech + 40% Com" at bounding box center [294, 142] width 37 height 65
